Goal: Find specific page/section: Find specific page/section

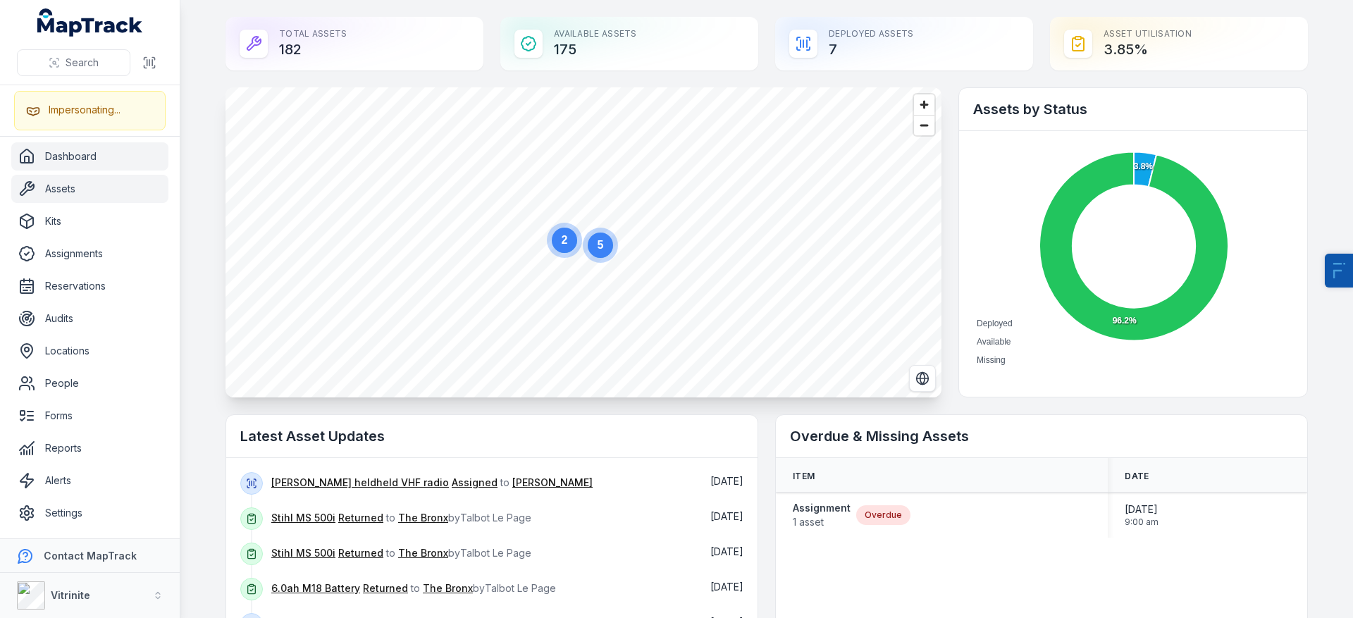
click at [104, 191] on link "Assets" at bounding box center [89, 189] width 157 height 28
click at [47, 589] on div "Vitrinite" at bounding box center [53, 595] width 73 height 28
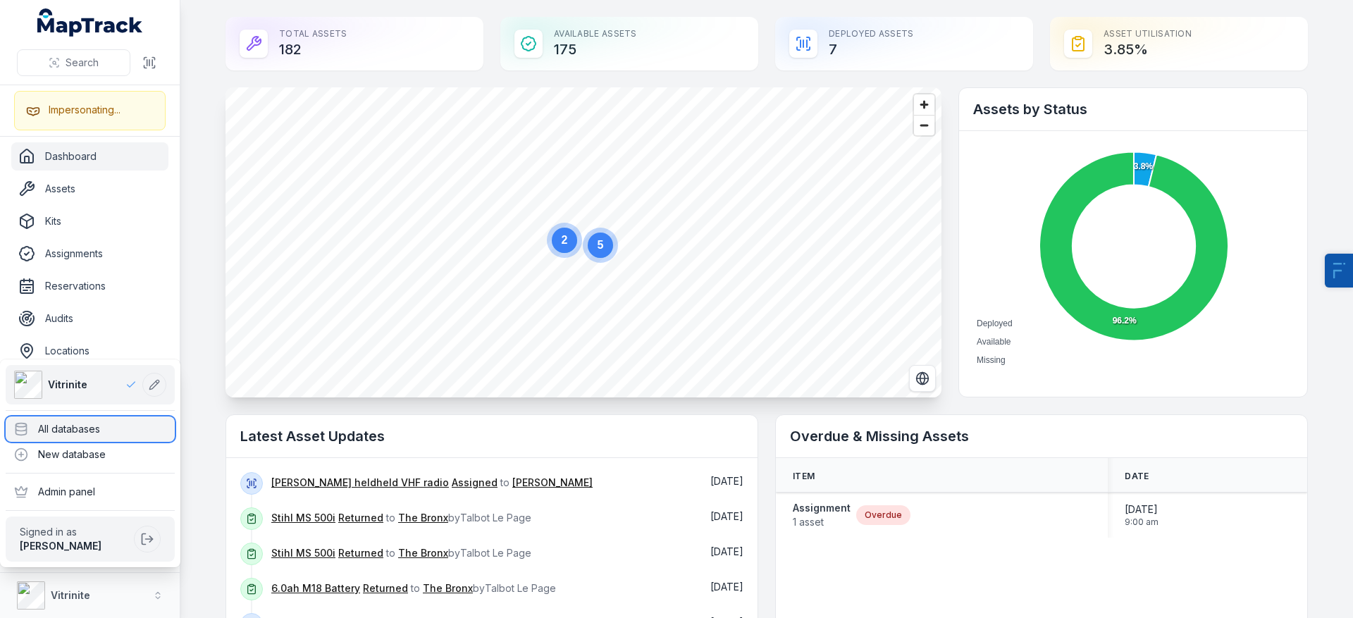
click at [90, 418] on div "All databases" at bounding box center [90, 428] width 169 height 25
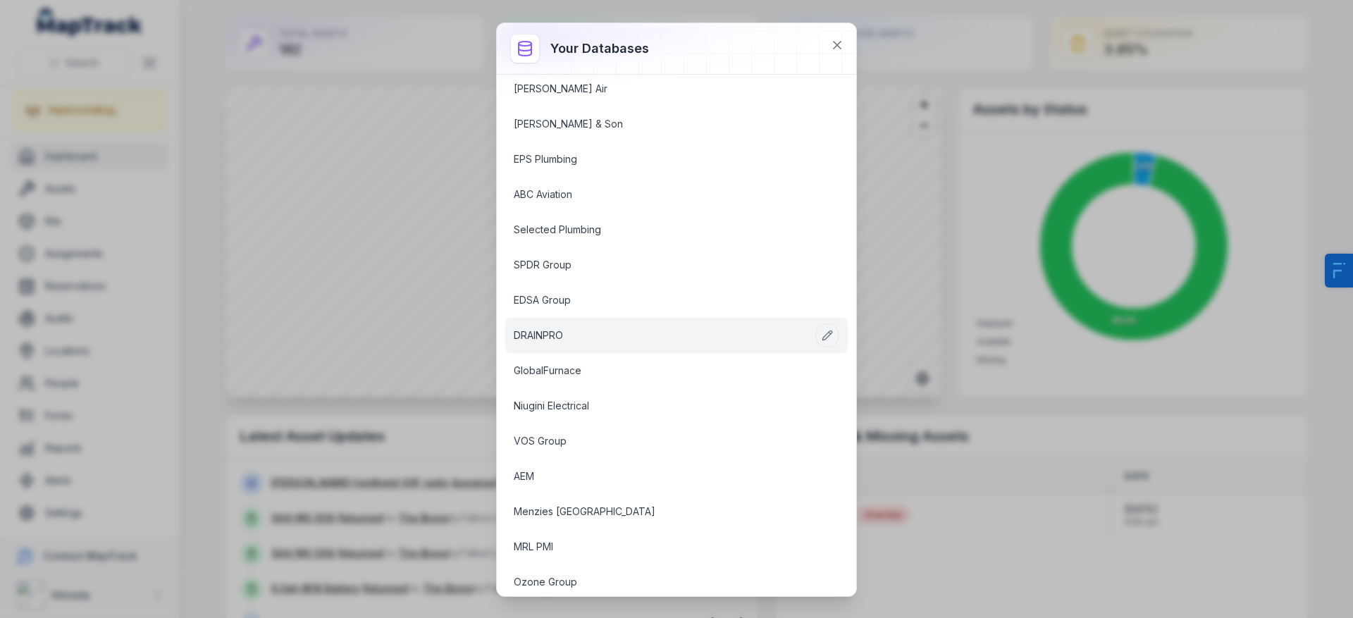
scroll to position [722, 0]
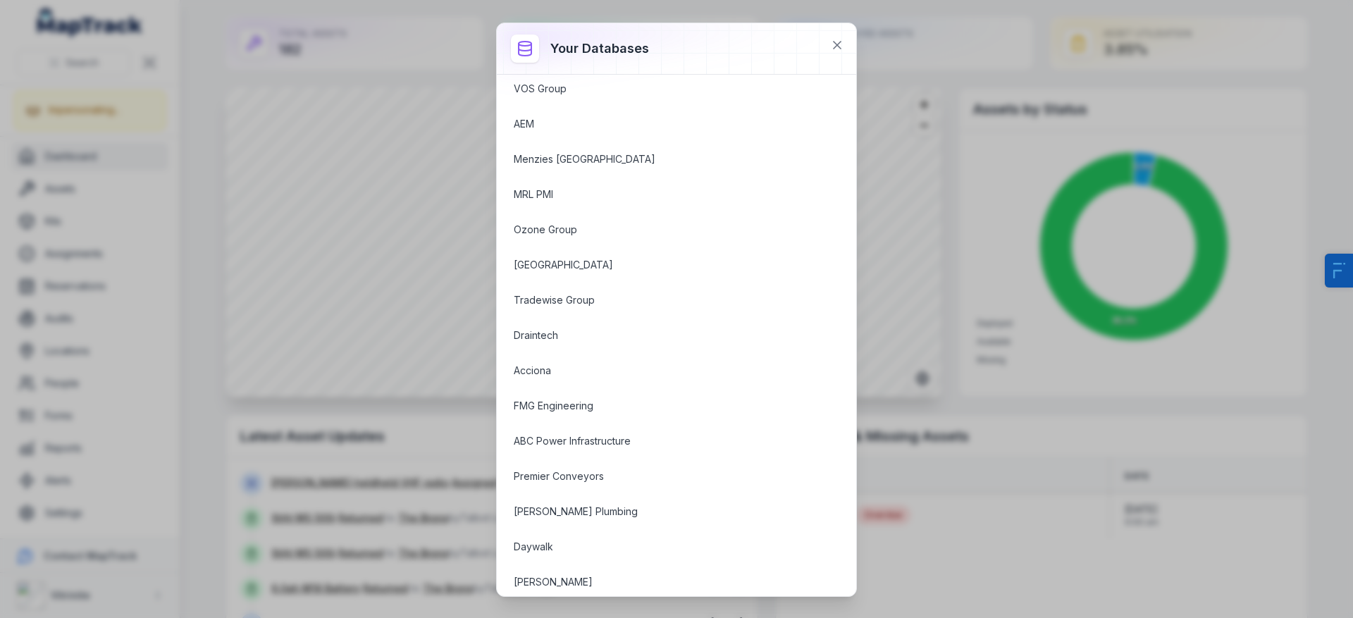
click at [536, 341] on link "Draintech" at bounding box center [660, 335] width 292 height 14
